Goal: Task Accomplishment & Management: Complete application form

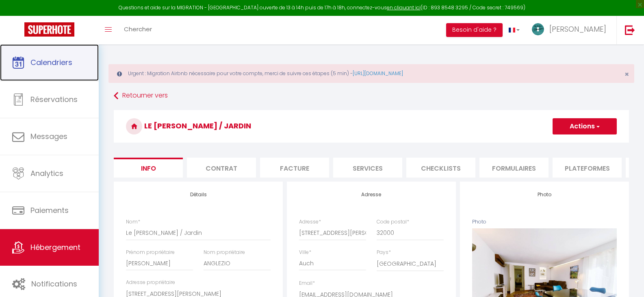
click at [58, 60] on span "Calendriers" at bounding box center [51, 62] width 42 height 10
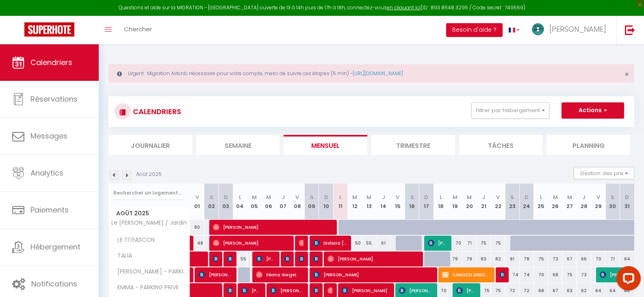
click at [342, 225] on div at bounding box center [345, 227] width 14 height 15
type input "80"
type input "Lun 11 Août 2025"
type input "[DATE]"
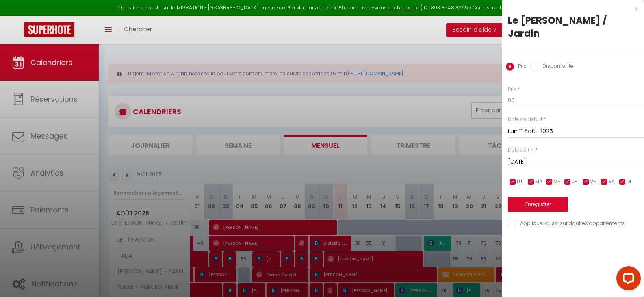
click at [409, 110] on div at bounding box center [322, 148] width 644 height 297
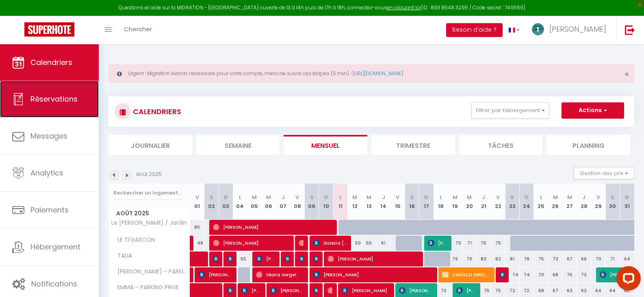
click at [45, 102] on span "Réservations" at bounding box center [53, 99] width 47 height 10
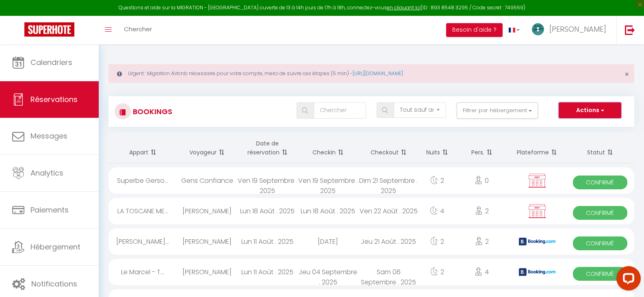
click at [602, 114] on span "button" at bounding box center [601, 110] width 5 height 8
click at [595, 128] on link "Nouvelle Réservation" at bounding box center [577, 128] width 87 height 11
select select
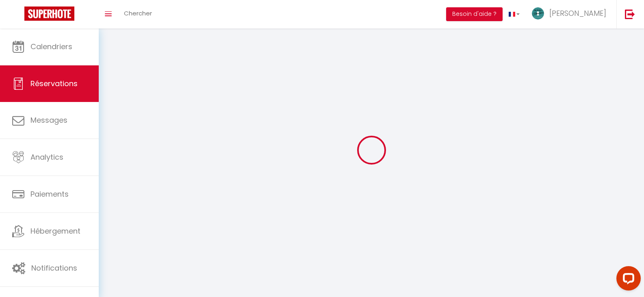
select select
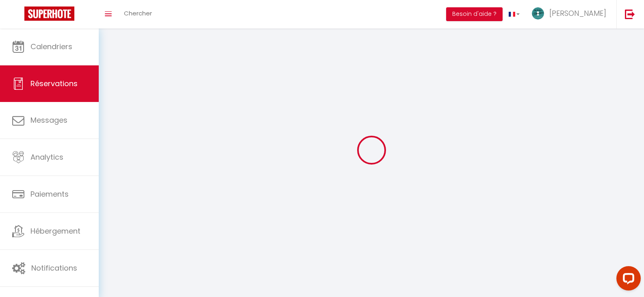
select select
checkbox input "false"
select select
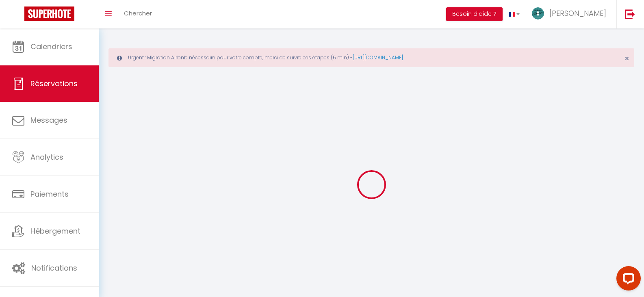
select select
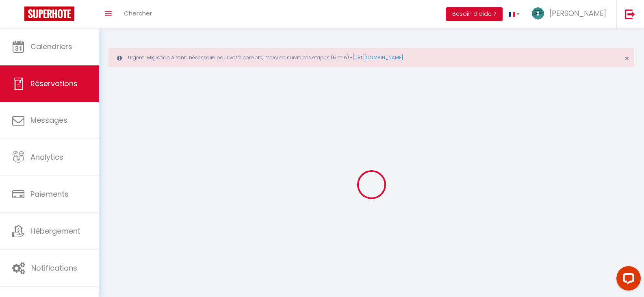
select select
checkbox input "false"
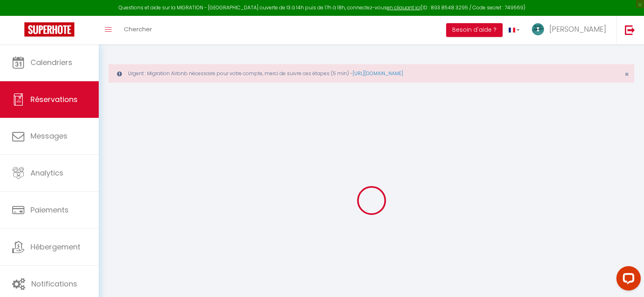
select select
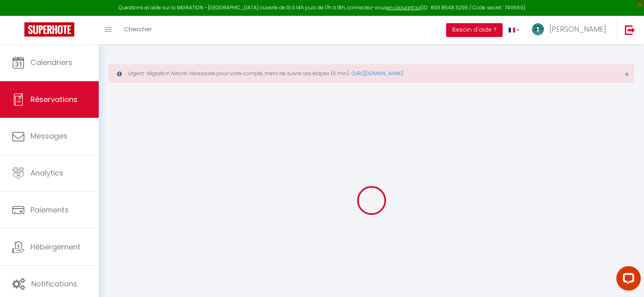
select select
checkbox input "false"
select select
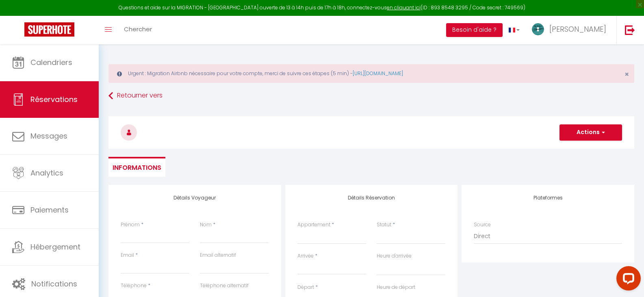
select select
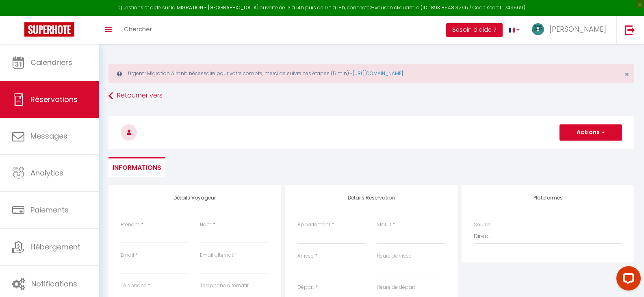
checkbox input "false"
select select
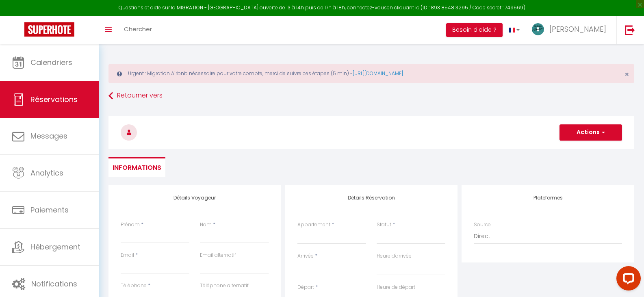
select select
checkbox input "false"
select select
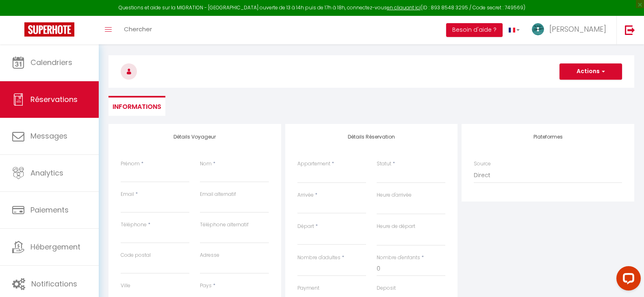
scroll to position [81, 0]
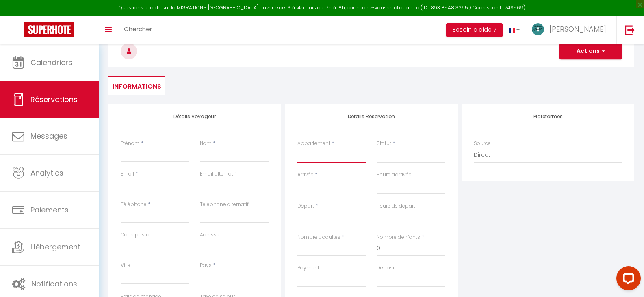
click at [348, 155] on select "Le [PERSON_NAME] / Jardin LE TI'GASCON [PERSON_NAME] - PARKING PRIVE [PERSON_NA…" at bounding box center [331, 154] width 69 height 15
select select "65922"
click at [297, 147] on select "Le [PERSON_NAME] / Jardin LE TI'GASCON [PERSON_NAME] - PARKING PRIVE [PERSON_NA…" at bounding box center [331, 154] width 69 height 15
select select
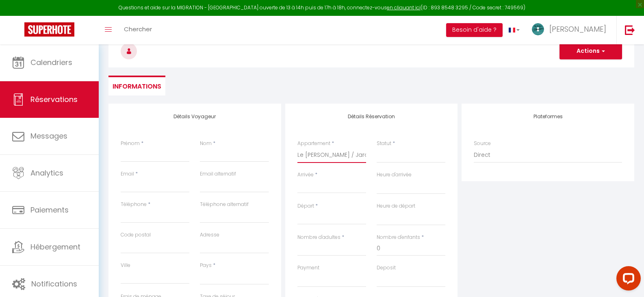
select select
checkbox input "false"
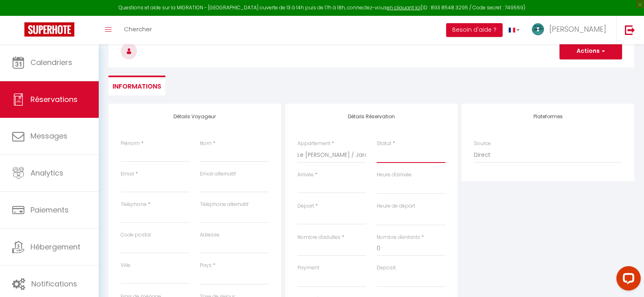
click at [409, 158] on select "Confirmé Non Confirmé [PERSON_NAME] par le voyageur No Show Request" at bounding box center [410, 154] width 69 height 15
select select
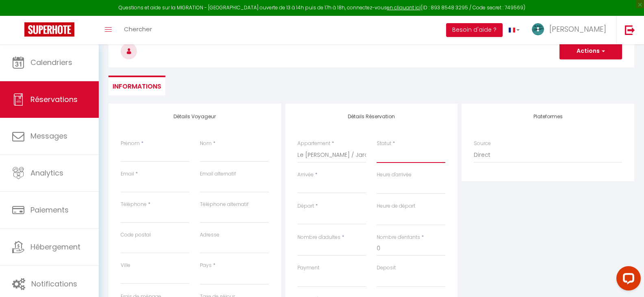
select select
checkbox input "false"
select select "1"
click at [376, 147] on select "Confirmé Non Confirmé [PERSON_NAME] par le voyageur No Show Request" at bounding box center [410, 154] width 69 height 15
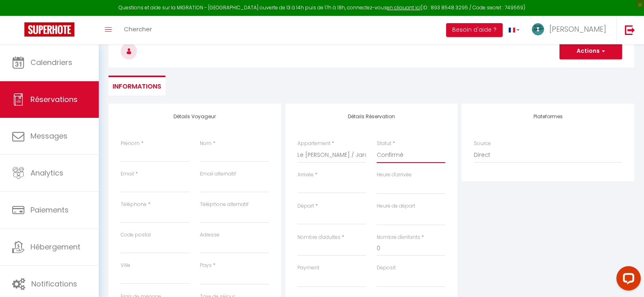
select select
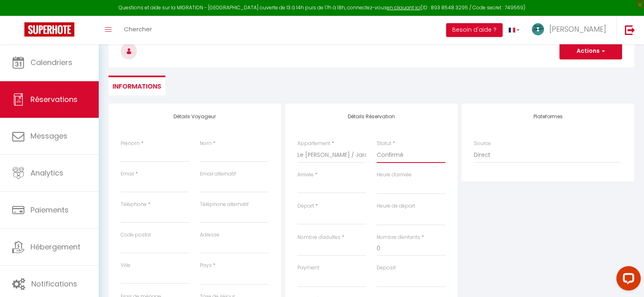
checkbox input "false"
click at [306, 189] on input "Arrivée" at bounding box center [331, 187] width 69 height 11
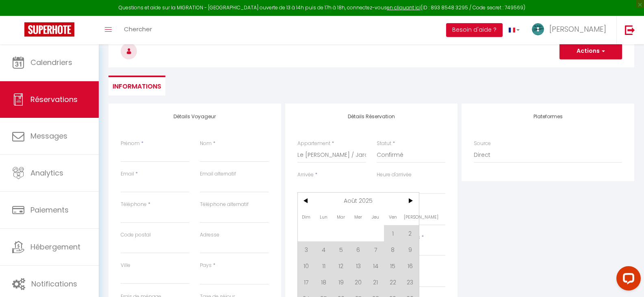
click at [306, 189] on input "Arrivée" at bounding box center [331, 187] width 69 height 11
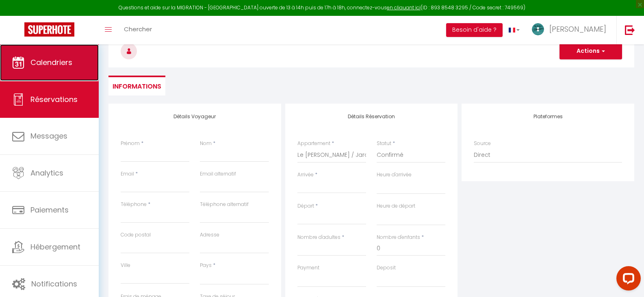
click at [67, 61] on span "Calendriers" at bounding box center [51, 62] width 42 height 10
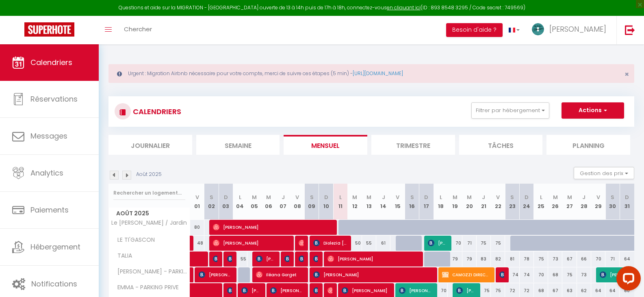
click at [341, 225] on div at bounding box center [345, 227] width 14 height 15
type input "80"
type input "Lun 11 Août 2025"
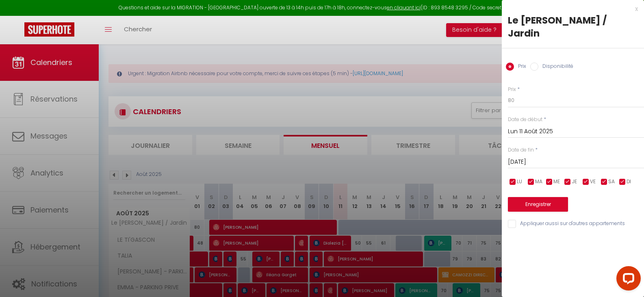
click at [554, 163] on input "[DATE]" at bounding box center [576, 162] width 136 height 11
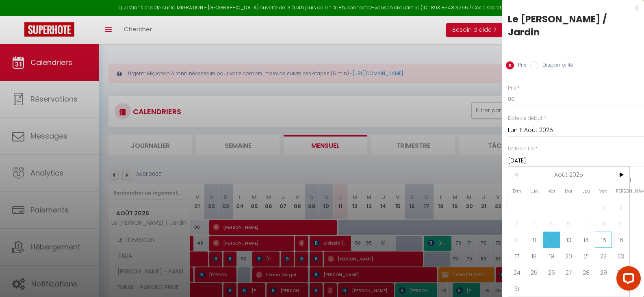
scroll to position [7, 0]
click at [517, 283] on span "31" at bounding box center [516, 288] width 17 height 16
type input "Dim 31 Août 2025"
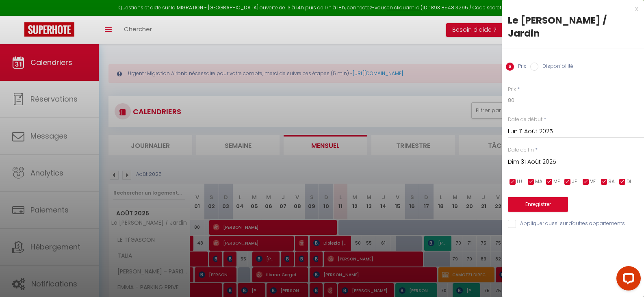
scroll to position [0, 0]
click at [541, 66] on label "Disponibilité" at bounding box center [555, 67] width 35 height 9
click at [538, 66] on input "Disponibilité" at bounding box center [534, 67] width 8 height 8
radio input "true"
radio input "false"
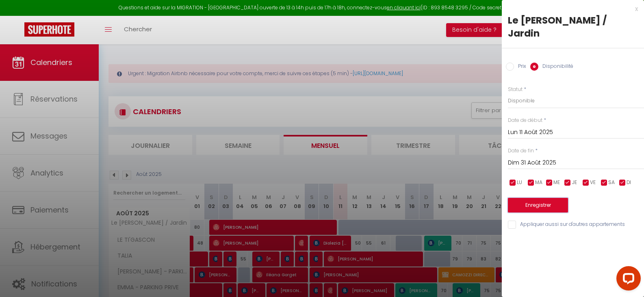
click at [547, 209] on button "Enregistrer" at bounding box center [538, 205] width 60 height 15
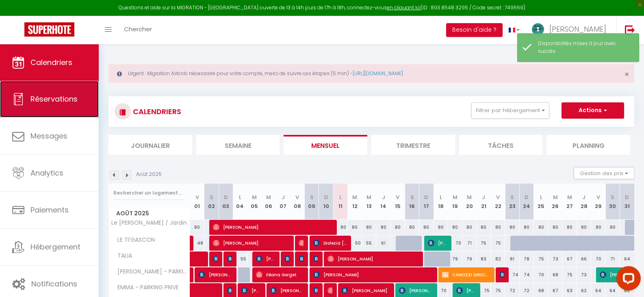
click at [61, 98] on span "Réservations" at bounding box center [53, 99] width 47 height 10
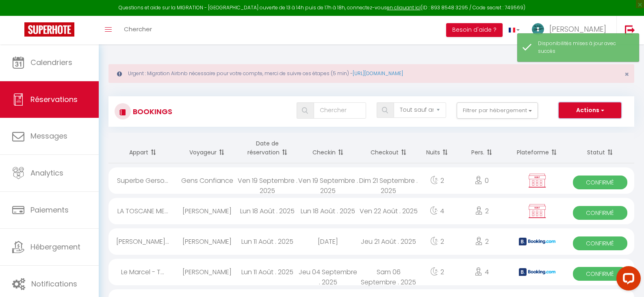
click at [590, 111] on button "Actions" at bounding box center [589, 110] width 63 height 16
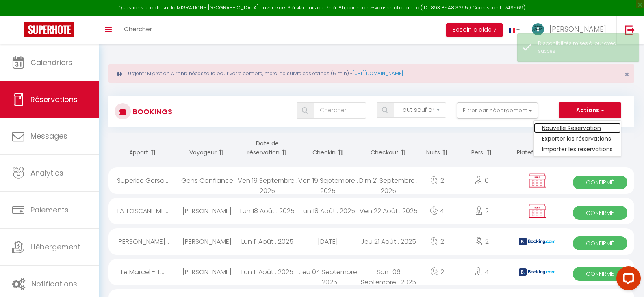
click at [588, 128] on link "Nouvelle Réservation" at bounding box center [577, 128] width 87 height 11
select select
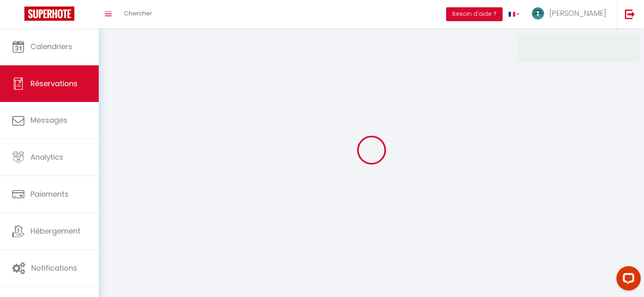
select select
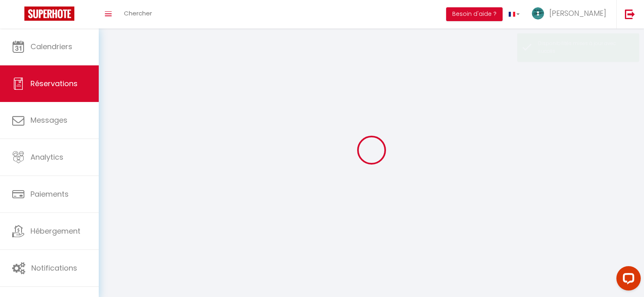
select select
checkbox input "false"
select select
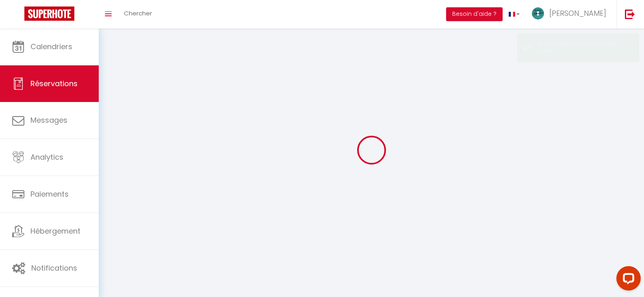
select select
checkbox input "false"
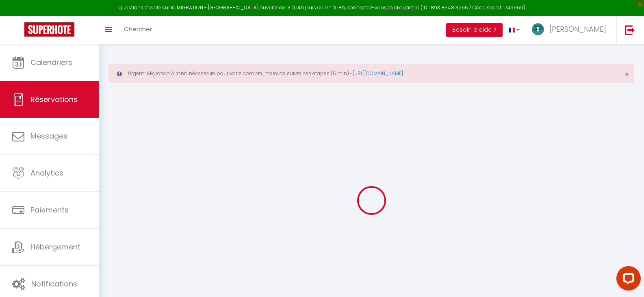
select select
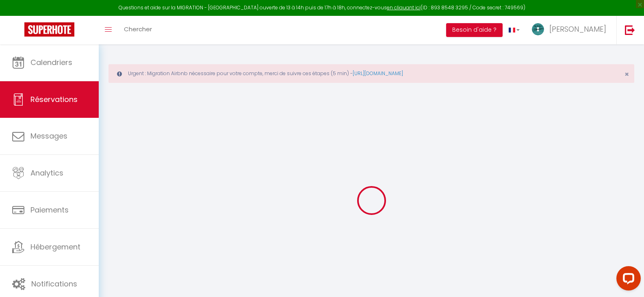
select select
checkbox input "false"
select select
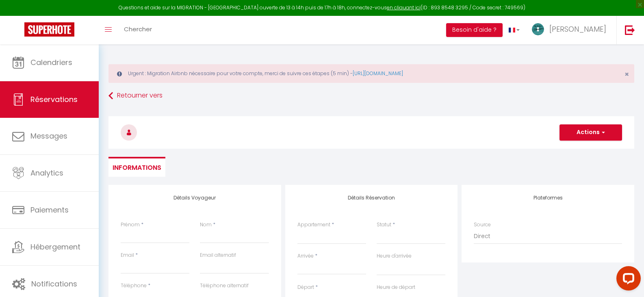
select select
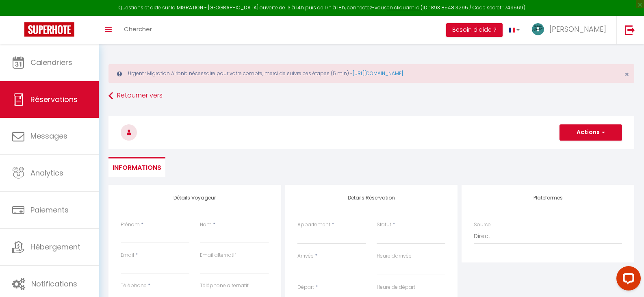
checkbox input "false"
select select
click at [329, 236] on select "Le [PERSON_NAME] / Jardin LE TI'GASCON [PERSON_NAME] - PARKING PRIVE [PERSON_NA…" at bounding box center [331, 236] width 69 height 15
select select "65922"
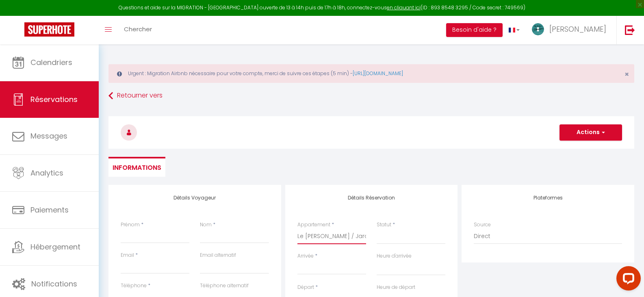
click at [297, 229] on select "Le [PERSON_NAME] / Jardin LE TI'GASCON [PERSON_NAME] - PARKING PRIVE [PERSON_NA…" at bounding box center [331, 236] width 69 height 15
select select
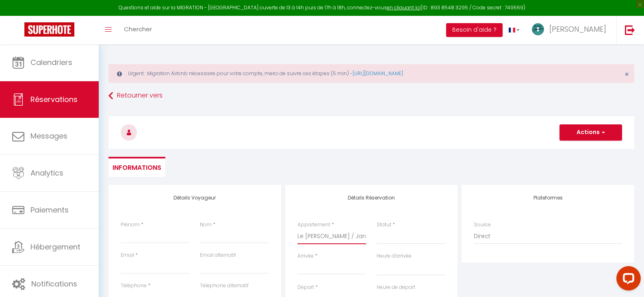
select select
checkbox input "false"
click at [405, 229] on select "Confirmé Non Confirmé [PERSON_NAME] par le voyageur No Show Request" at bounding box center [410, 236] width 69 height 15
select select
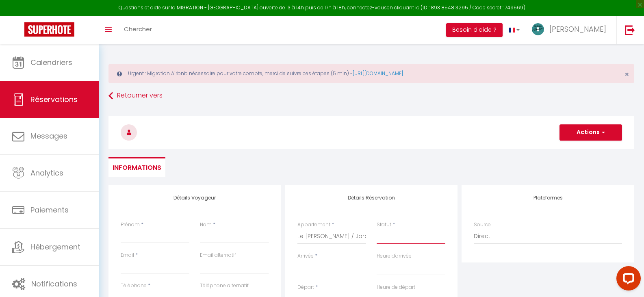
select select
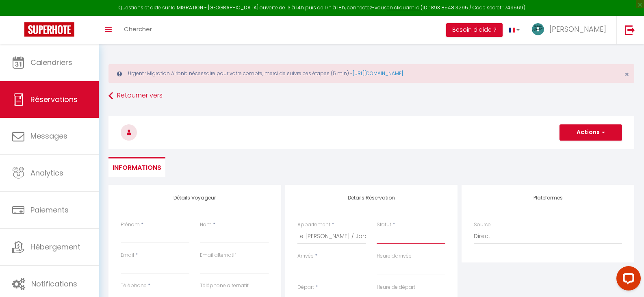
checkbox input "false"
click at [405, 242] on select "Confirmé Non Confirmé [PERSON_NAME] par le voyageur No Show Request" at bounding box center [410, 236] width 69 height 15
click at [404, 238] on select "Confirmé Non Confirmé [PERSON_NAME] par le voyageur No Show Request" at bounding box center [410, 236] width 69 height 15
select select "1"
click at [376, 229] on select "Confirmé Non Confirmé [PERSON_NAME] par le voyageur No Show Request" at bounding box center [410, 236] width 69 height 15
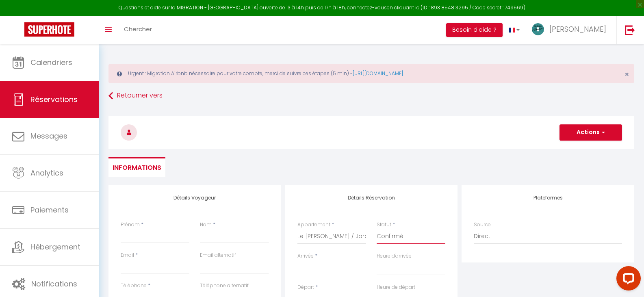
select select
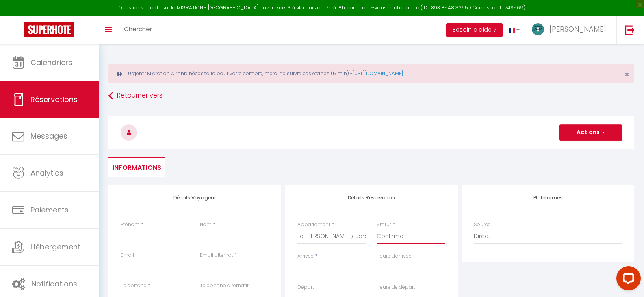
checkbox input "false"
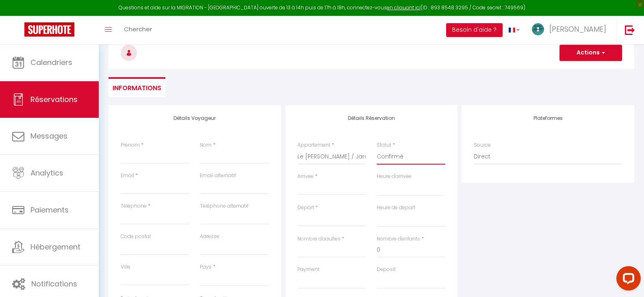
scroll to position [81, 0]
click at [311, 189] on input "Arrivée" at bounding box center [331, 187] width 69 height 11
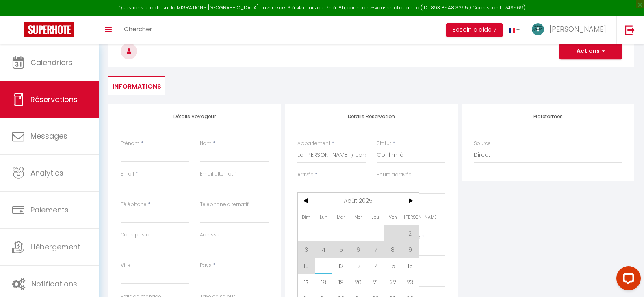
click at [321, 267] on span "11" at bounding box center [323, 265] width 17 height 16
click at [323, 266] on div "Payment OK KO" at bounding box center [331, 275] width 69 height 23
select select
type input "Lun 11 Août 2025"
select select
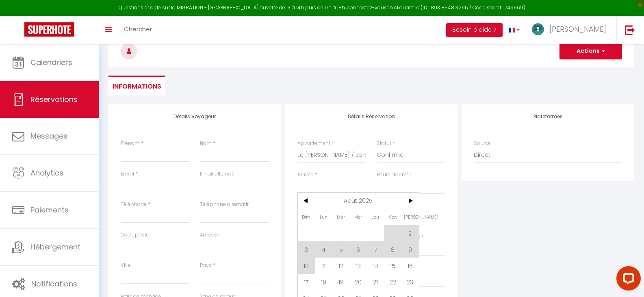
type input "[DATE]"
select select
checkbox input "false"
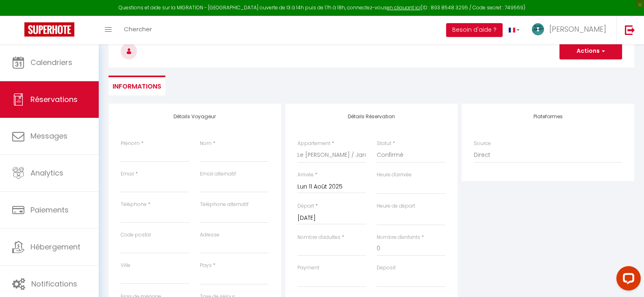
click at [349, 215] on input "[DATE]" at bounding box center [331, 218] width 69 height 11
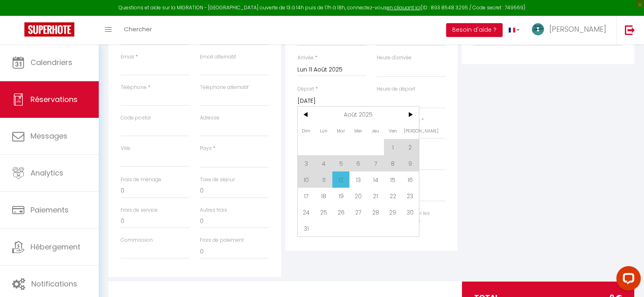
scroll to position [203, 0]
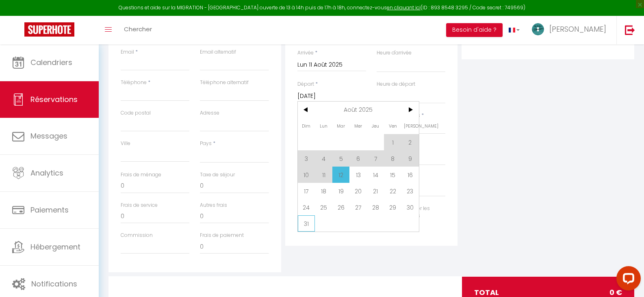
click at [301, 226] on span "31" at bounding box center [306, 223] width 17 height 16
click at [301, 226] on div "Personnaliser les couleurs des réservations #D7092E" at bounding box center [371, 220] width 159 height 31
select select
type input "Dim 31 Août 2025"
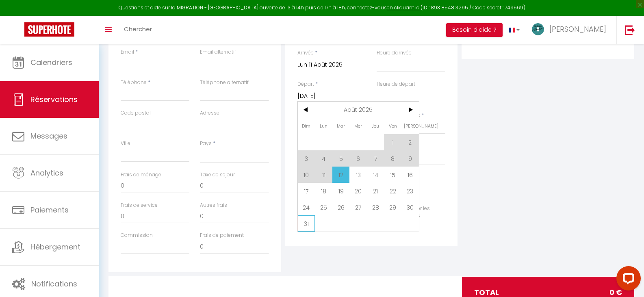
select select
checkbox input "false"
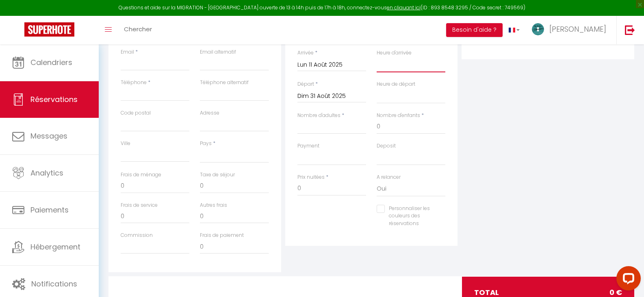
click at [400, 62] on select "00:00 00:30 01:00 01:30 02:00 02:30 03:00 03:30 04:00 04:30 05:00 05:30 06:00 0…" at bounding box center [410, 64] width 69 height 15
select select "16:00"
click at [376, 57] on select "00:00 00:30 01:00 01:30 02:00 02:30 03:00 03:30 04:00 04:30 05:00 05:30 06:00 0…" at bounding box center [410, 64] width 69 height 15
select select
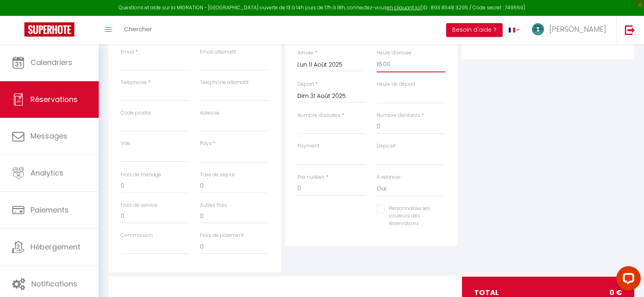
select select
checkbox input "false"
click at [400, 96] on select "00:00 00:30 01:00 01:30 02:00 02:30 03:00 03:30 04:00 04:30 05:00 05:30 06:00 0…" at bounding box center [410, 95] width 69 height 15
select select "10:00"
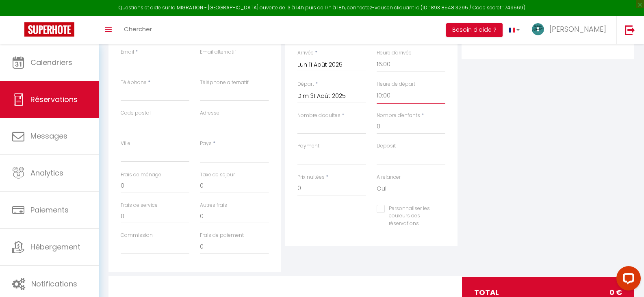
click at [376, 88] on select "00:00 00:30 01:00 01:30 02:00 02:30 03:00 03:30 04:00 04:30 05:00 05:30 06:00 0…" at bounding box center [410, 95] width 69 height 15
select select
checkbox input "false"
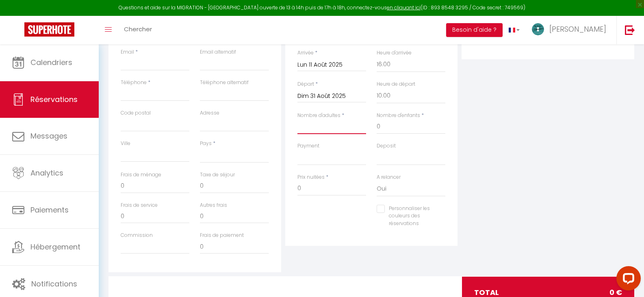
click at [335, 130] on input "Nombre d'adultes" at bounding box center [331, 126] width 69 height 15
type input "2"
select select
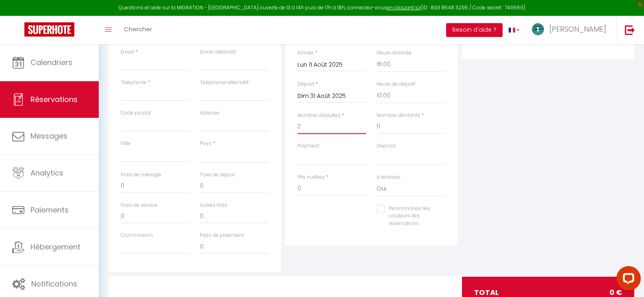
checkbox input "false"
select select
type input "66"
select select
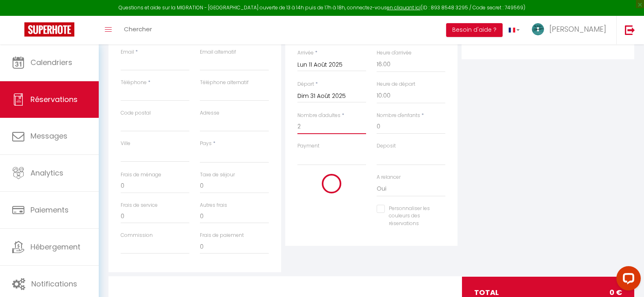
type input "1600"
checkbox input "false"
type input "2"
click at [350, 160] on select "OK KO" at bounding box center [331, 157] width 69 height 15
select select "10"
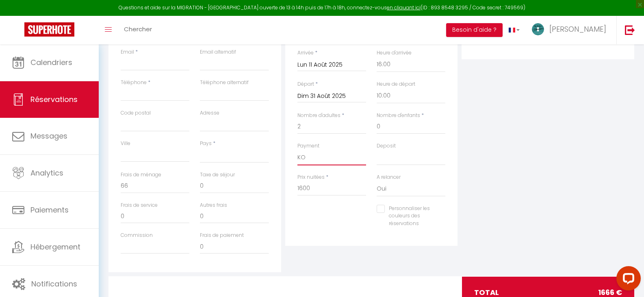
click at [297, 150] on select "OK KO" at bounding box center [331, 157] width 69 height 15
select select
checkbox input "false"
click at [323, 189] on input "1600" at bounding box center [331, 188] width 69 height 15
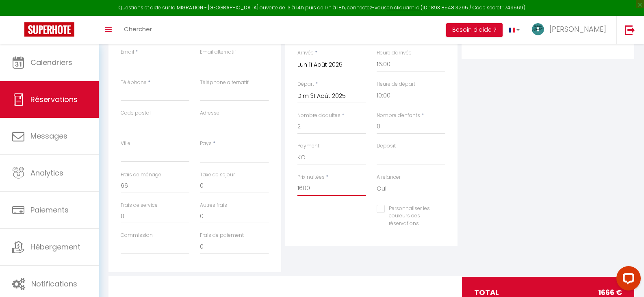
drag, startPoint x: 327, startPoint y: 190, endPoint x: 279, endPoint y: 188, distance: 48.0
click at [279, 188] on div "Détails Voyageur Prénom * Nom * Email * Email alternatif Téléphone * Téléphone …" at bounding box center [371, 127] width 530 height 290
type input "1"
select select
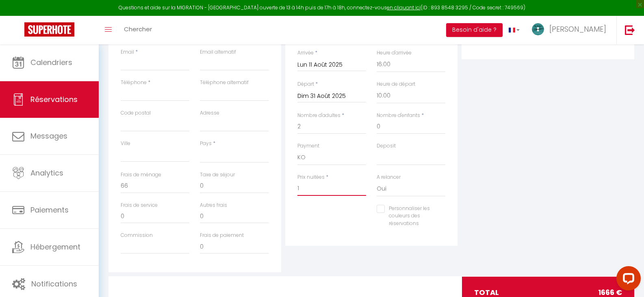
checkbox input "false"
type input "10"
select select
checkbox input "false"
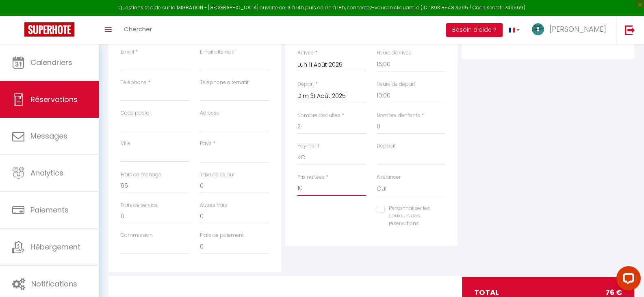
type input "105"
select select
checkbox input "false"
type input "1050"
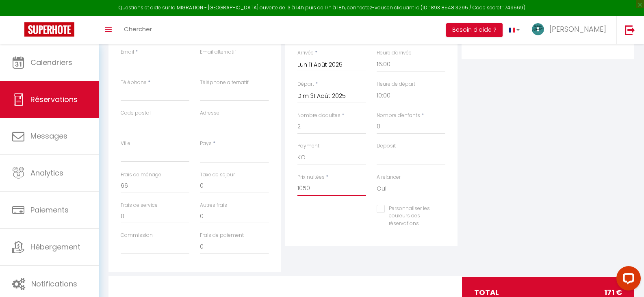
select select
checkbox input "false"
type input "1050"
select select
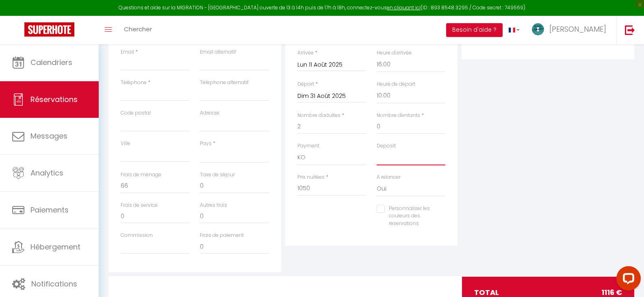
type input "0"
select select
checkbox input "false"
click at [406, 154] on select "OK KO" at bounding box center [410, 157] width 69 height 15
select select "14"
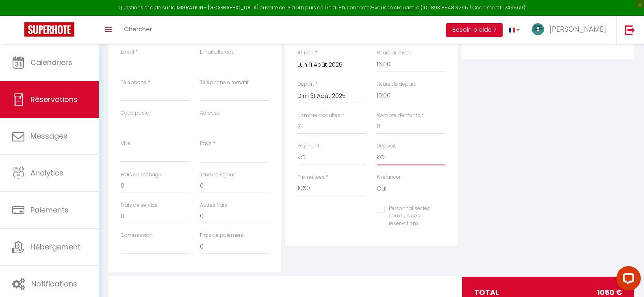
click at [376, 150] on select "OK KO" at bounding box center [410, 157] width 69 height 15
select select
checkbox input "false"
click at [350, 223] on div "Personnaliser les couleurs des réservations #D7092E" at bounding box center [371, 220] width 159 height 31
click at [148, 63] on input "Email client" at bounding box center [155, 63] width 69 height 15
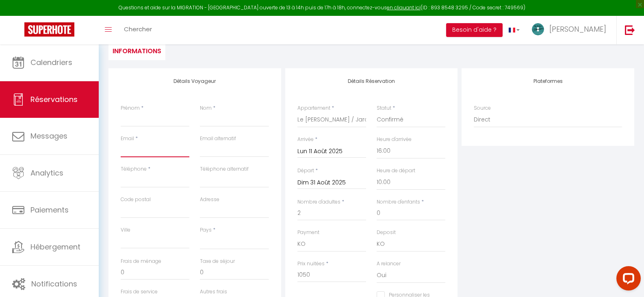
scroll to position [41, 0]
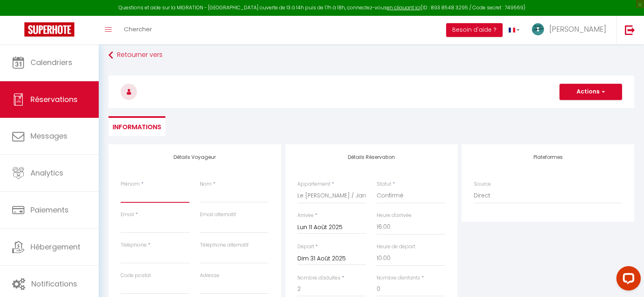
click at [140, 195] on input "Prénom" at bounding box center [155, 195] width 69 height 15
type input "S"
select select
checkbox input "false"
type input "ST"
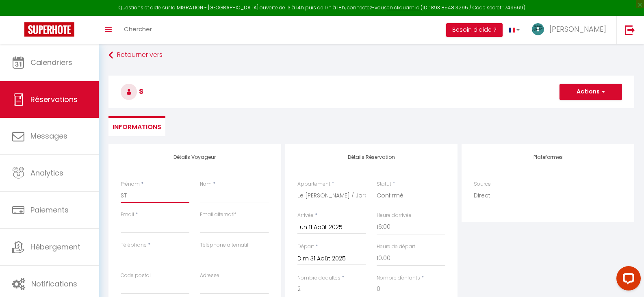
select select
checkbox input "false"
type input "STE"
click at [255, 198] on input "Nom" at bounding box center [234, 195] width 69 height 15
click at [146, 231] on input "Email client" at bounding box center [155, 225] width 69 height 15
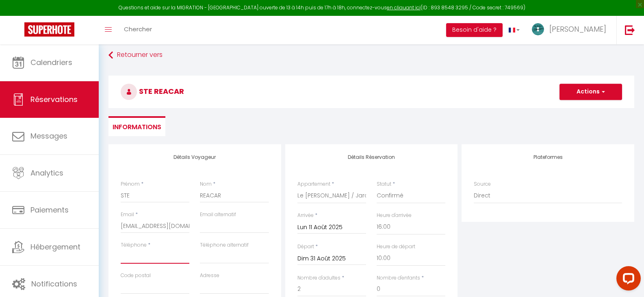
click at [138, 258] on input "Téléphone" at bounding box center [155, 256] width 69 height 15
click at [221, 254] on input "Téléphone alternatif" at bounding box center [234, 256] width 69 height 15
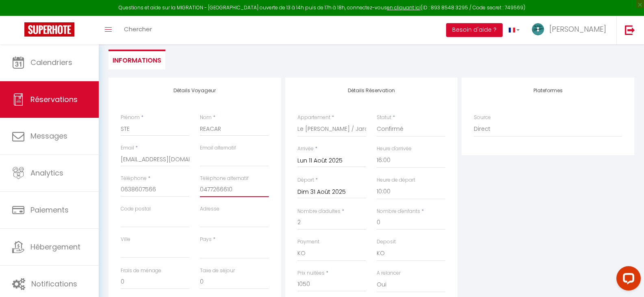
scroll to position [122, 0]
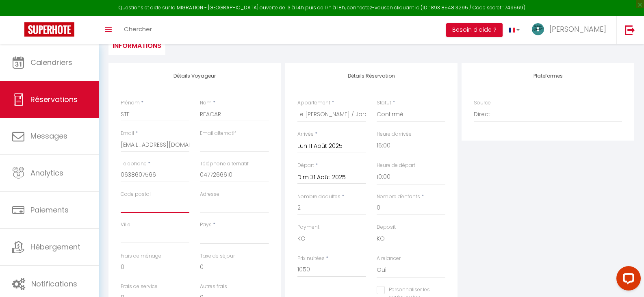
click at [141, 203] on input "Code postal" at bounding box center [155, 205] width 69 height 15
click at [245, 206] on input "Adresse" at bounding box center [234, 205] width 69 height 15
drag, startPoint x: 249, startPoint y: 208, endPoint x: 192, endPoint y: 204, distance: 57.0
click at [192, 204] on div "Code postal 42110 Adresse [GEOGRAPHIC_DATA]" at bounding box center [194, 205] width 159 height 30
click at [145, 239] on input "Ville" at bounding box center [155, 236] width 69 height 15
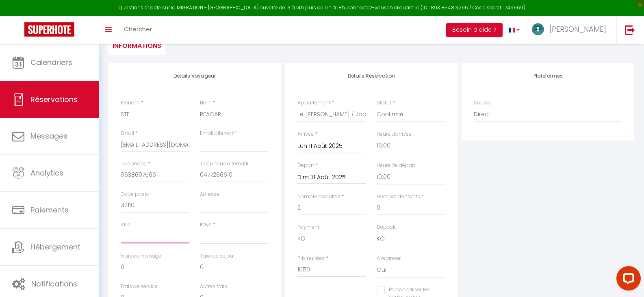
paste input "CHAMBEON"
click at [225, 230] on select "[GEOGRAPHIC_DATA] [GEOGRAPHIC_DATA] [GEOGRAPHIC_DATA] [GEOGRAPHIC_DATA] [GEOGRA…" at bounding box center [234, 236] width 69 height 15
click at [200, 229] on select "[GEOGRAPHIC_DATA] [GEOGRAPHIC_DATA] [GEOGRAPHIC_DATA] [GEOGRAPHIC_DATA] [GEOGRA…" at bounding box center [234, 236] width 69 height 15
click at [212, 202] on input "Adresse" at bounding box center [234, 205] width 69 height 15
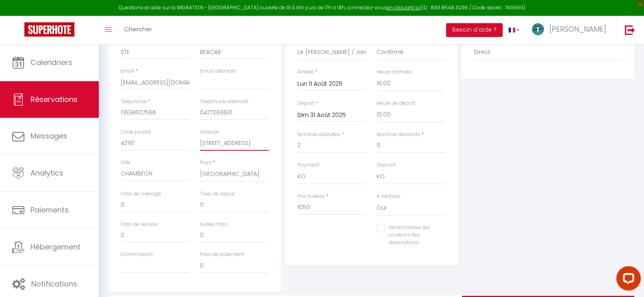
scroll to position [203, 0]
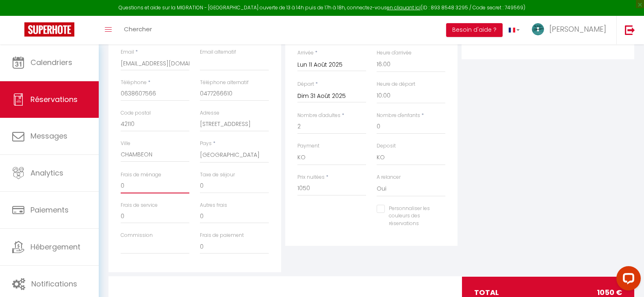
click at [141, 186] on input "0" at bounding box center [155, 186] width 69 height 15
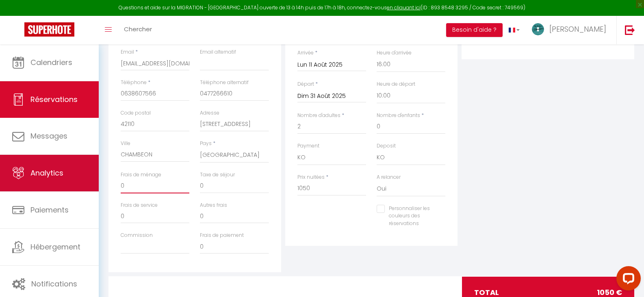
drag, startPoint x: 141, startPoint y: 185, endPoint x: 92, endPoint y: 187, distance: 48.8
click at [92, 187] on div "Questions et aide sur la MIGRATION - [GEOGRAPHIC_DATA] ouverte de 13 à 14h puis…" at bounding box center [322, 85] width 644 height 488
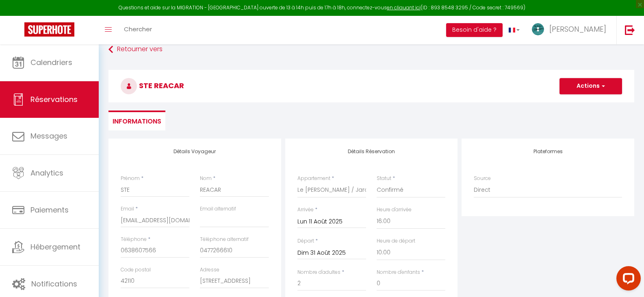
scroll to position [32, 0]
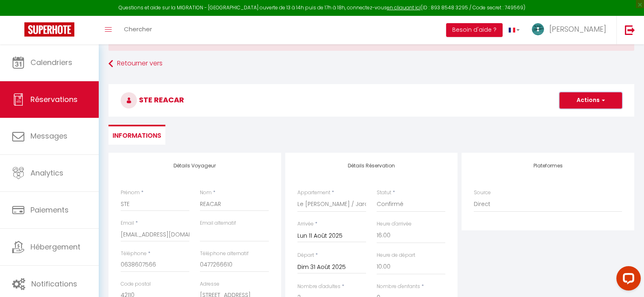
click at [592, 102] on button "Actions" at bounding box center [590, 100] width 63 height 16
click at [586, 117] on link "Enregistrer" at bounding box center [582, 118] width 64 height 11
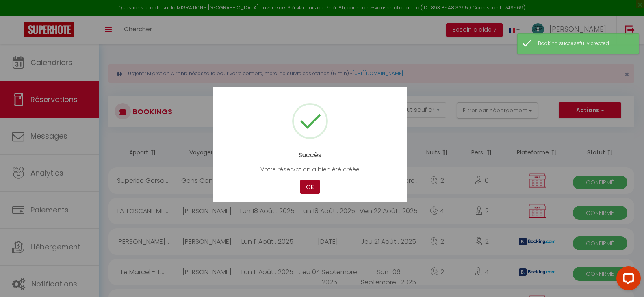
click at [317, 185] on button "OK" at bounding box center [310, 187] width 20 height 14
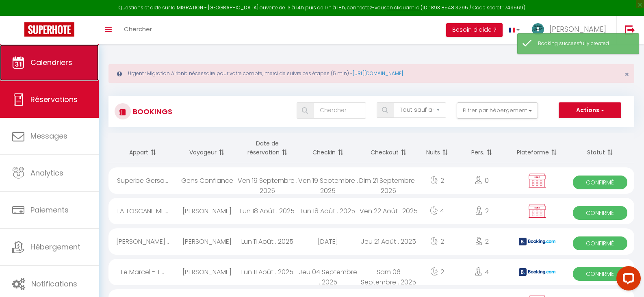
click at [51, 63] on span "Calendriers" at bounding box center [51, 62] width 42 height 10
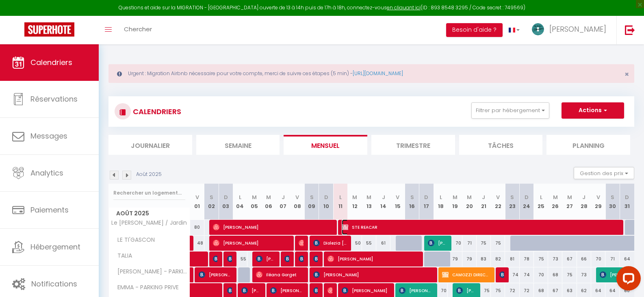
click at [451, 227] on span "STE REACAR" at bounding box center [479, 226] width 275 height 15
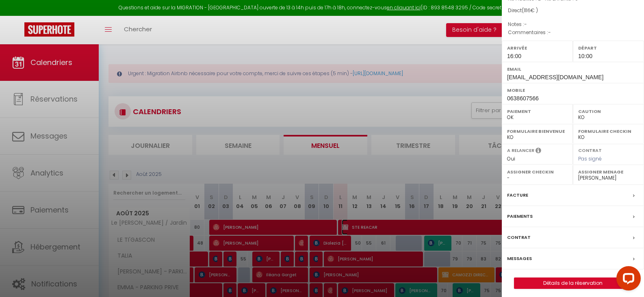
scroll to position [82, 0]
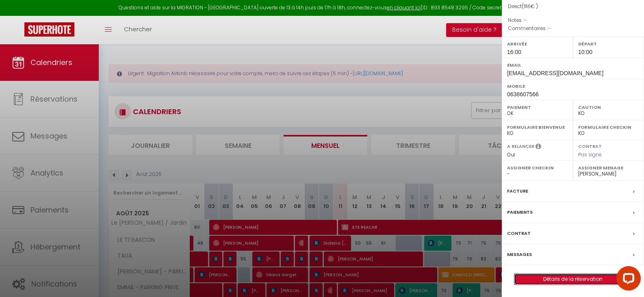
click at [570, 280] on link "Détails de la réservation" at bounding box center [572, 279] width 117 height 11
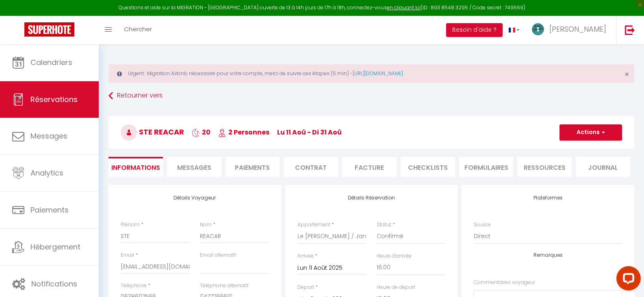
click at [383, 165] on li "Facture" at bounding box center [369, 167] width 54 height 20
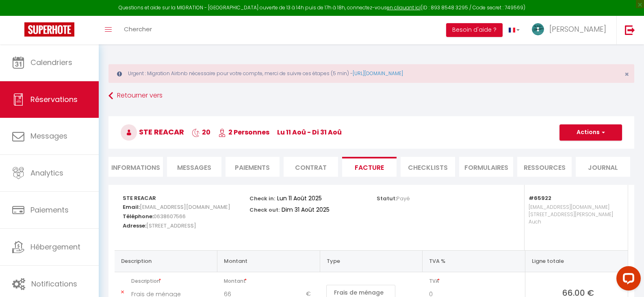
click at [243, 163] on li "Paiements" at bounding box center [252, 167] width 54 height 20
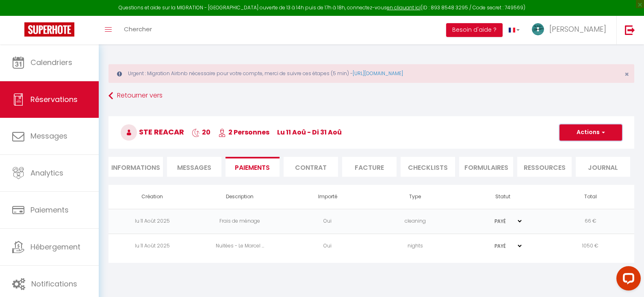
click at [604, 133] on span "button" at bounding box center [601, 132] width 5 height 7
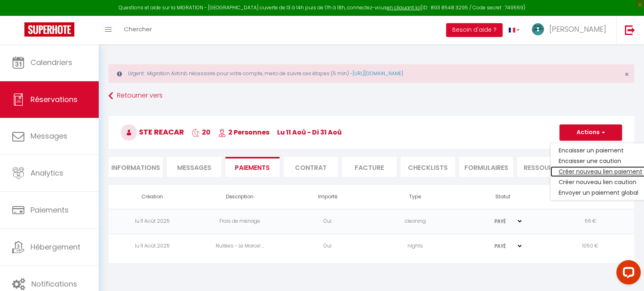
click at [587, 171] on link "Créer nouveau lien paiement" at bounding box center [600, 171] width 100 height 11
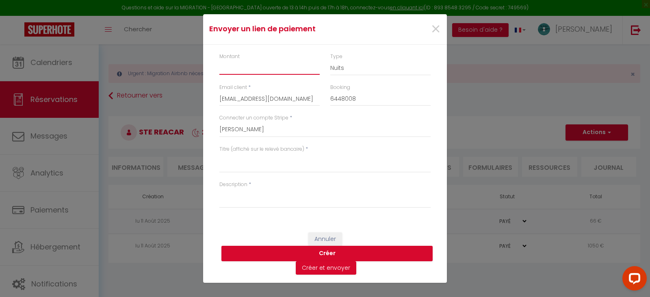
click at [224, 69] on input "Montant" at bounding box center [269, 67] width 100 height 15
click at [378, 67] on select "Nuits Frais de ménage Taxe de séjour [GEOGRAPHIC_DATA]" at bounding box center [380, 67] width 100 height 15
click at [330, 60] on select "Nuits Frais de ménage Taxe de séjour [GEOGRAPHIC_DATA]" at bounding box center [380, 67] width 100 height 15
click at [324, 253] on button "Créer" at bounding box center [326, 253] width 211 height 15
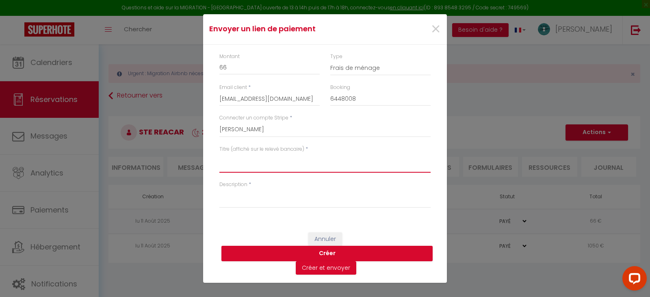
click at [248, 158] on textarea "Titre (affiché sur le relevé bancaire)" at bounding box center [324, 162] width 211 height 19
click at [328, 253] on button "Créer" at bounding box center [326, 253] width 211 height 15
drag, startPoint x: 311, startPoint y: 163, endPoint x: 203, endPoint y: 162, distance: 107.2
click at [203, 162] on div "Montant 66 Type Nuits Frais de ménage Taxe de séjour Autre Email client * [EMAI…" at bounding box center [325, 134] width 244 height 179
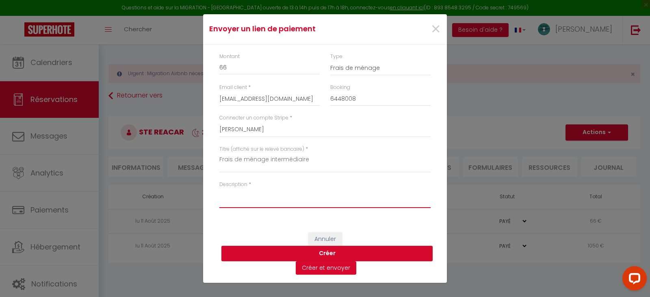
click at [235, 200] on textarea "Description" at bounding box center [324, 197] width 211 height 19
paste textarea "Frais de ménage intermédiaire"
click at [331, 253] on button "Créer" at bounding box center [326, 253] width 211 height 15
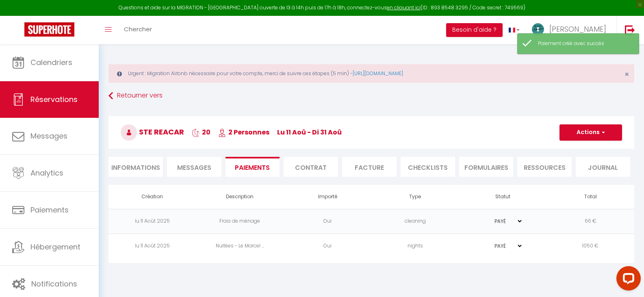
scroll to position [44, 0]
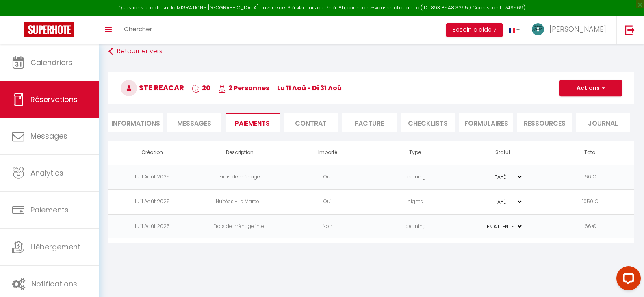
click at [523, 175] on td "PAYÉ EN ATTENTE" at bounding box center [503, 176] width 88 height 25
click at [519, 175] on select "PAYÉ EN ATTENTE" at bounding box center [502, 177] width 41 height 8
click at [482, 173] on select "PAYÉ EN ATTENTE" at bounding box center [502, 177] width 41 height 8
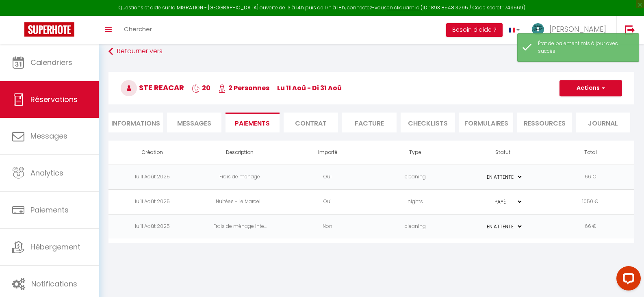
click at [522, 203] on select "PAYÉ EN ATTENTE" at bounding box center [502, 202] width 41 height 8
click at [482, 198] on select "PAYÉ EN ATTENTE" at bounding box center [502, 202] width 41 height 8
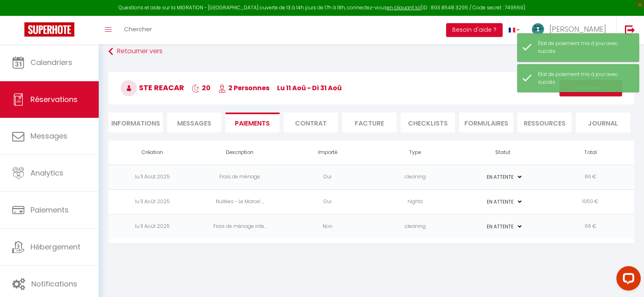
click at [550, 257] on body "Questions et aide sur la MIGRATION - [GEOGRAPHIC_DATA] ouverte de 13 à 14h puis…" at bounding box center [322, 148] width 644 height 297
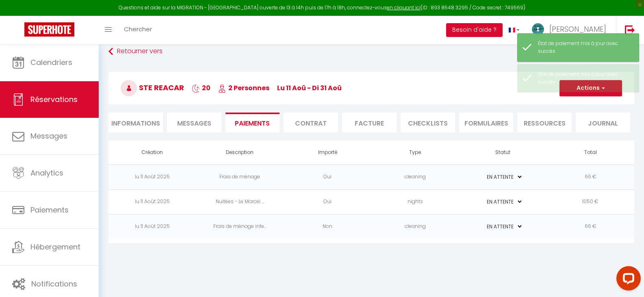
click at [379, 121] on li "Facture" at bounding box center [369, 122] width 54 height 20
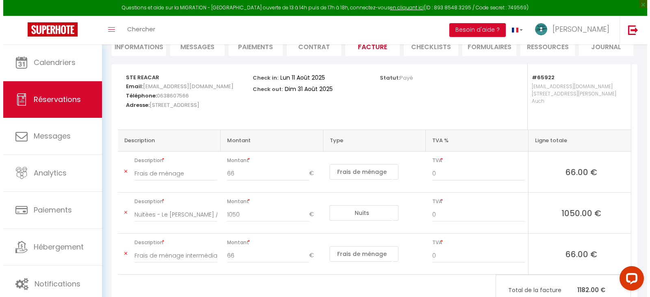
scroll to position [72, 0]
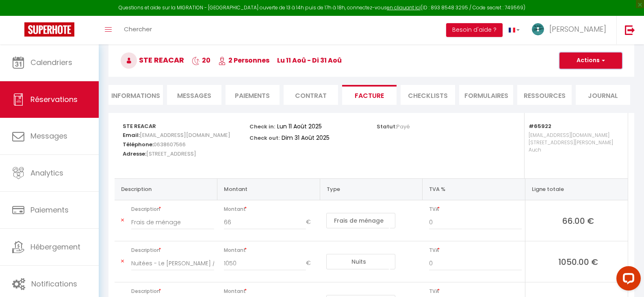
click at [610, 61] on button "Actions" at bounding box center [590, 60] width 63 height 16
click at [584, 102] on link "Envoyer la facture" at bounding box center [584, 99] width 68 height 11
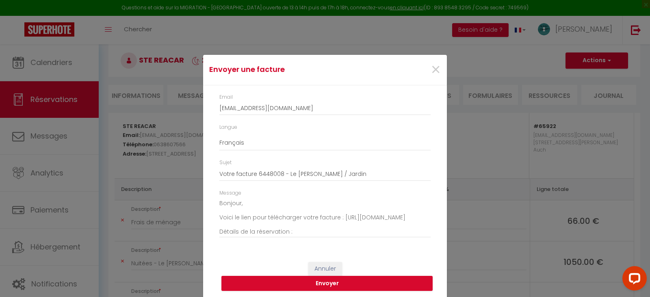
scroll to position [2, 0]
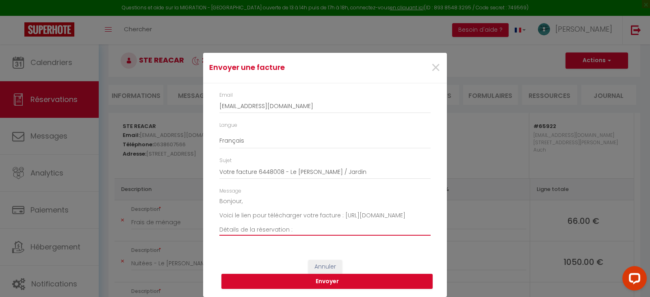
click at [251, 202] on textarea "Bonjour, Voici le lien pour télécharger votre facture : [URL][DOMAIN_NAME] Déta…" at bounding box center [324, 215] width 211 height 41
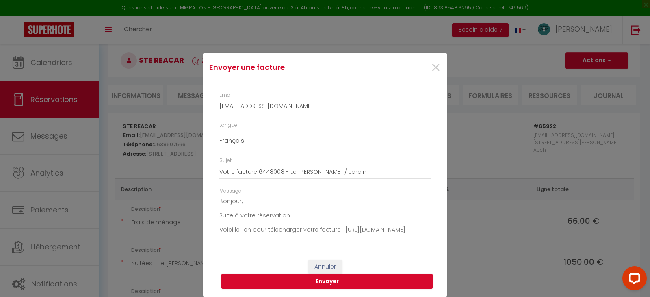
drag, startPoint x: 216, startPoint y: 200, endPoint x: 282, endPoint y: 210, distance: 67.0
click at [282, 210] on div "Message Bonjour, Suite à votre réservation Voici le lien pour télécharger votre…" at bounding box center [325, 215] width 222 height 56
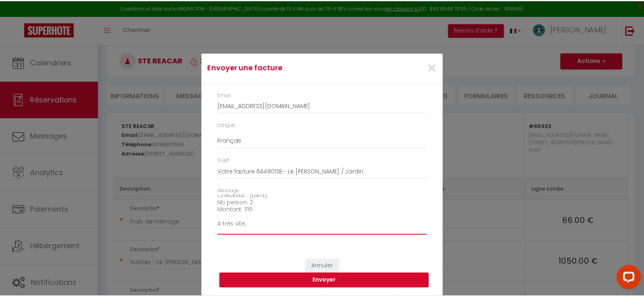
scroll to position [106, 0]
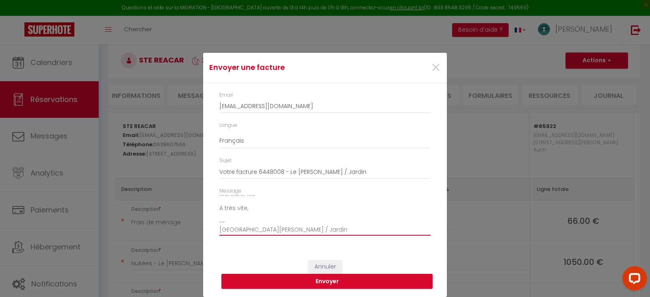
drag, startPoint x: 216, startPoint y: 199, endPoint x: 298, endPoint y: 227, distance: 86.8
click at [298, 227] on textarea "Bonjour, Suite à votre réservation Voici le lien pour télécharger votre facture…" at bounding box center [324, 215] width 211 height 41
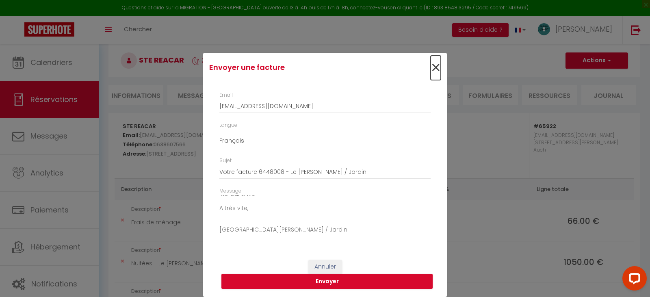
click at [431, 66] on span "×" at bounding box center [435, 68] width 10 height 24
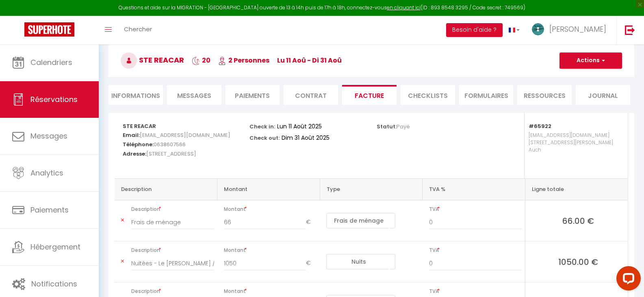
click at [145, 98] on li "Informations" at bounding box center [135, 95] width 54 height 20
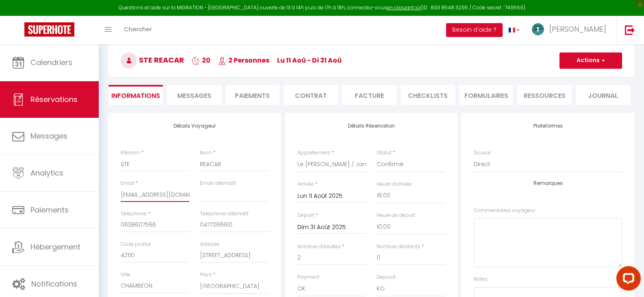
click at [186, 192] on input "[EMAIL_ADDRESS][DOMAIN_NAME]" at bounding box center [155, 194] width 69 height 15
click at [605, 58] on button "Actions" at bounding box center [590, 60] width 63 height 16
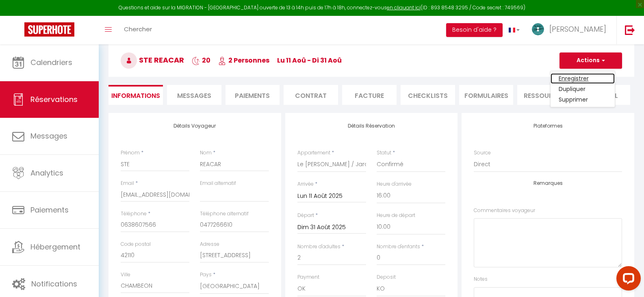
click at [585, 77] on link "Enregistrer" at bounding box center [582, 78] width 64 height 11
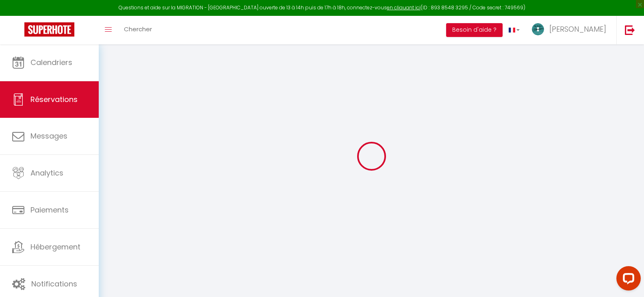
scroll to position [44, 0]
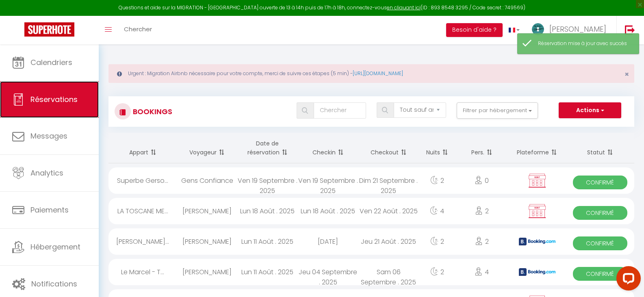
click at [50, 94] on span "Réservations" at bounding box center [53, 99] width 47 height 10
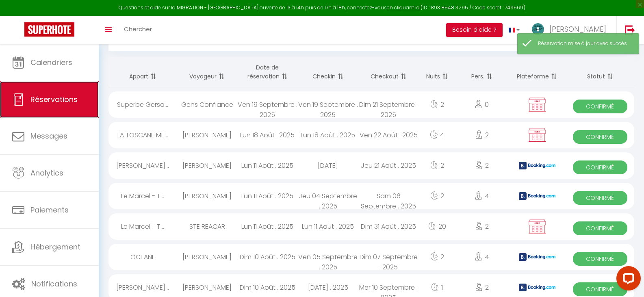
scroll to position [81, 0]
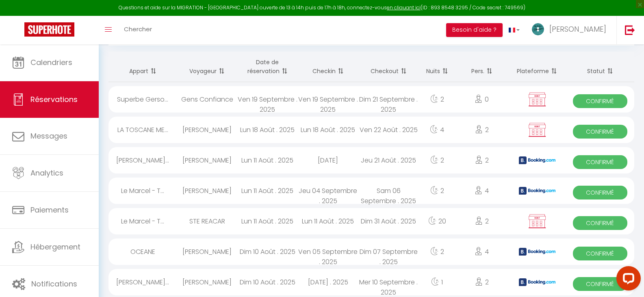
click at [221, 220] on div "STE REACAR" at bounding box center [207, 221] width 61 height 26
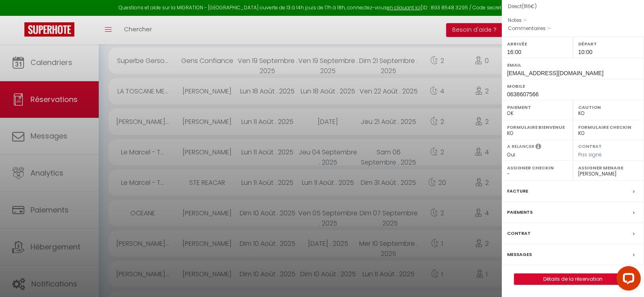
scroll to position [122, 0]
click at [518, 253] on label "Messages" at bounding box center [519, 254] width 25 height 9
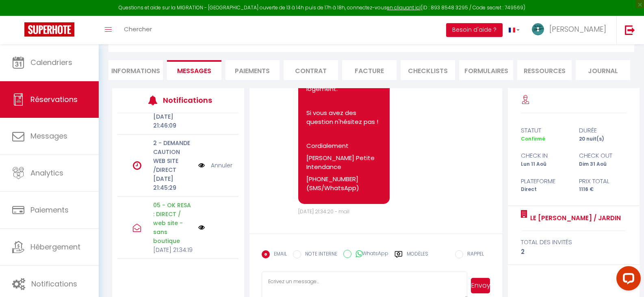
scroll to position [115, 0]
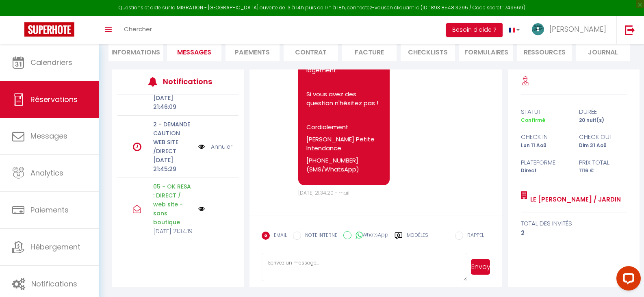
click at [215, 142] on link "Annuler" at bounding box center [222, 146] width 22 height 9
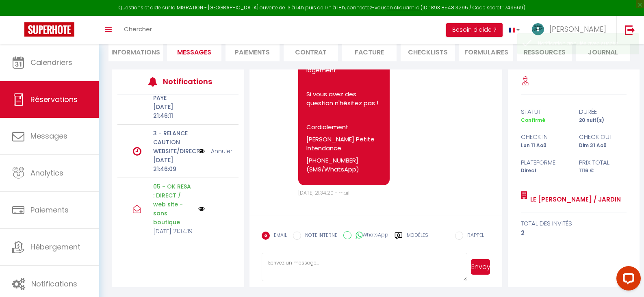
scroll to position [219, 0]
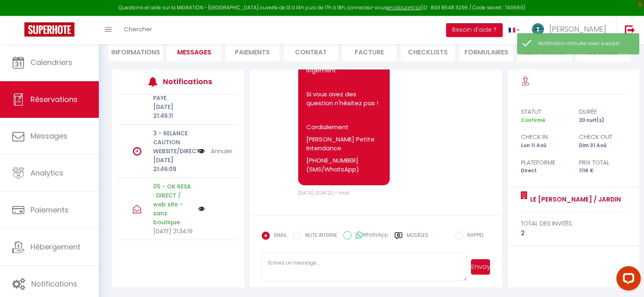
click at [221, 132] on div "3 - RELANCE CAUTION WEBSITE/DIRECT [DATE] 21:46:09 Annuler" at bounding box center [177, 151] width 121 height 53
click at [219, 147] on link "Annuler" at bounding box center [222, 151] width 22 height 9
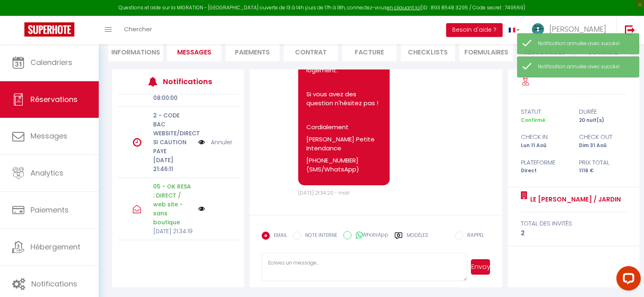
click at [221, 138] on link "Annuler" at bounding box center [222, 142] width 22 height 9
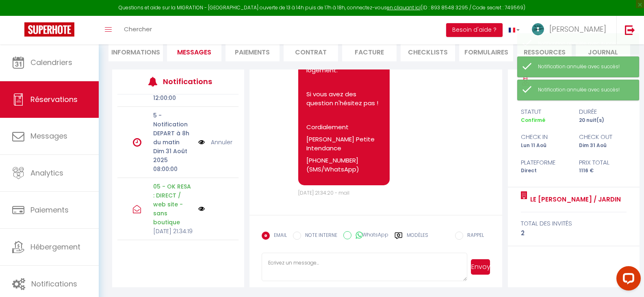
scroll to position [86, 0]
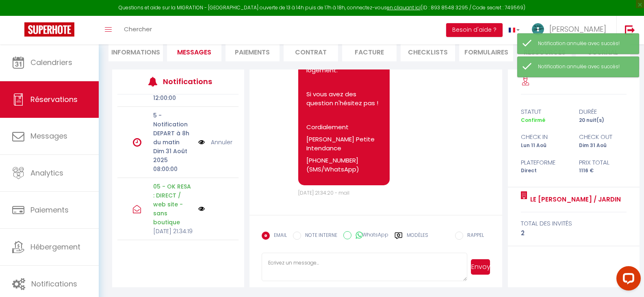
click at [221, 138] on link "Annuler" at bounding box center [222, 142] width 22 height 9
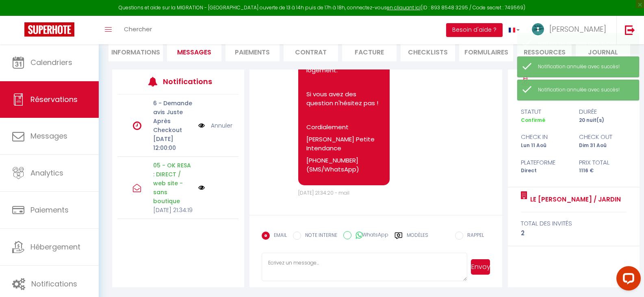
scroll to position [15, 0]
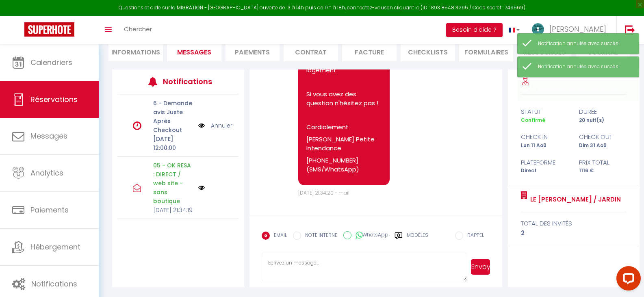
click at [221, 125] on link "Annuler" at bounding box center [222, 125] width 22 height 9
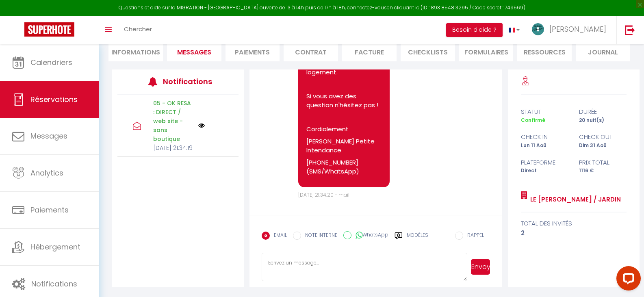
scroll to position [445, 0]
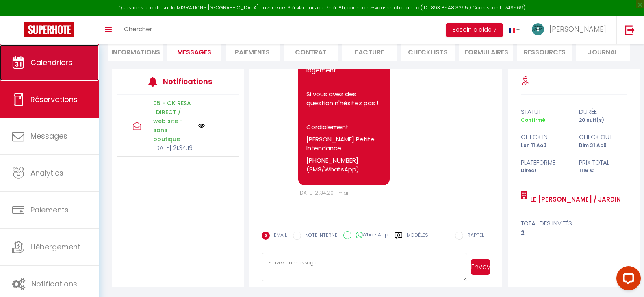
click at [44, 69] on link "Calendriers" at bounding box center [49, 62] width 99 height 37
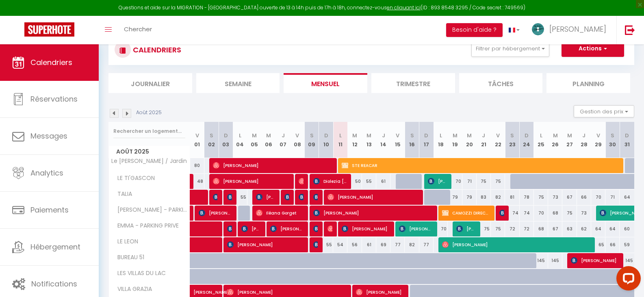
scroll to position [81, 0]
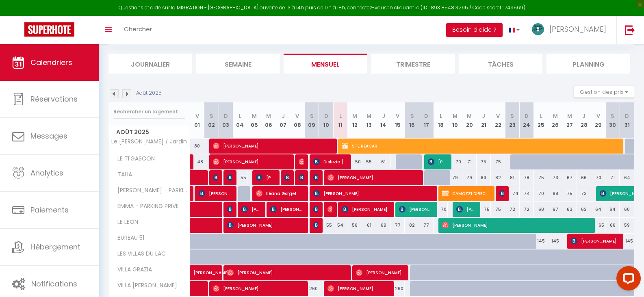
click at [125, 95] on img at bounding box center [126, 93] width 9 height 9
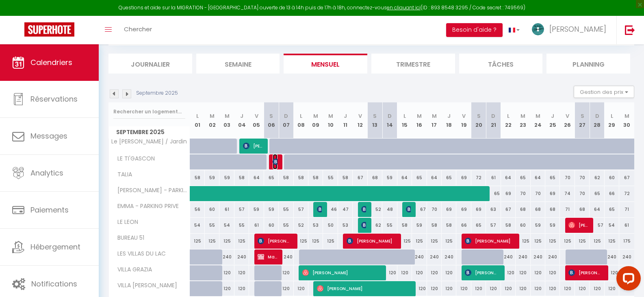
click at [275, 160] on img at bounding box center [275, 161] width 6 height 6
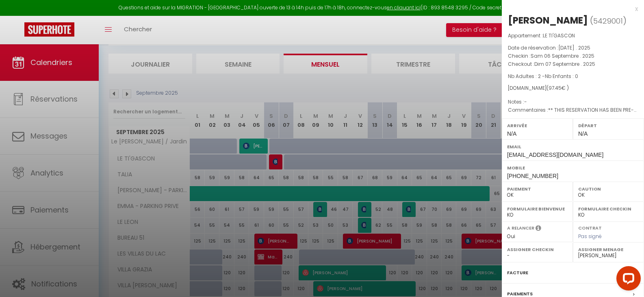
click at [402, 223] on div at bounding box center [322, 148] width 644 height 297
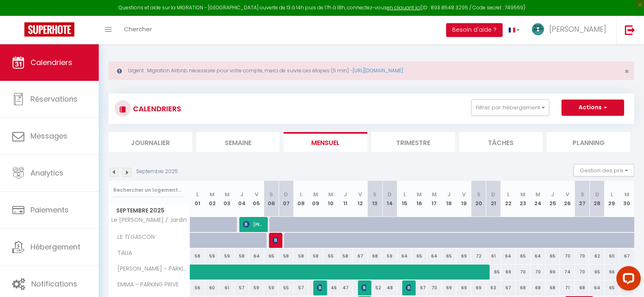
scroll to position [0, 0]
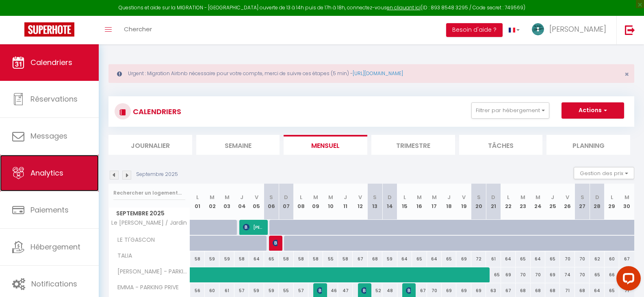
click at [45, 172] on span "Analytics" at bounding box center [46, 173] width 33 height 10
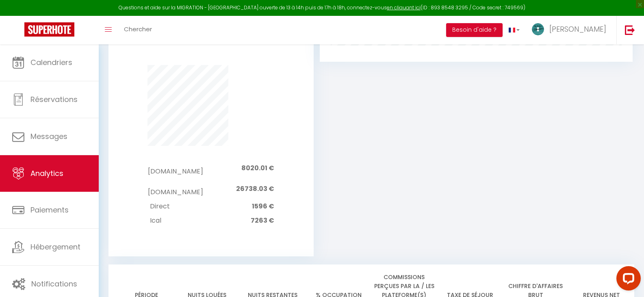
scroll to position [710, 0]
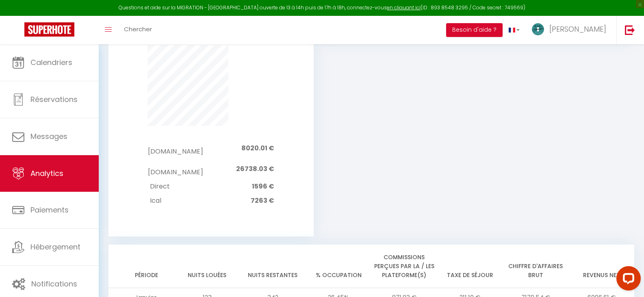
drag, startPoint x: 490, startPoint y: 140, endPoint x: 298, endPoint y: 99, distance: 196.2
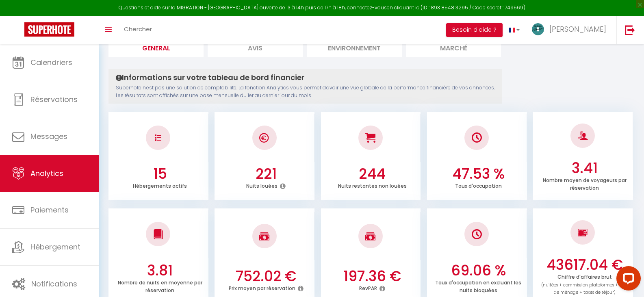
scroll to position [20, 0]
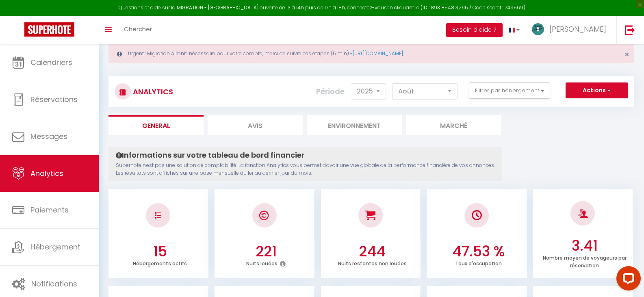
click at [374, 126] on li "Environnement" at bounding box center [354, 125] width 95 height 20
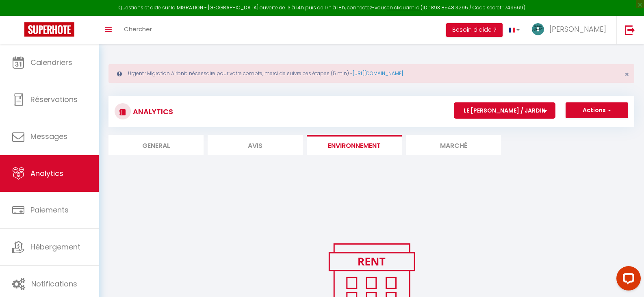
click at [450, 145] on li "Marché" at bounding box center [453, 145] width 95 height 20
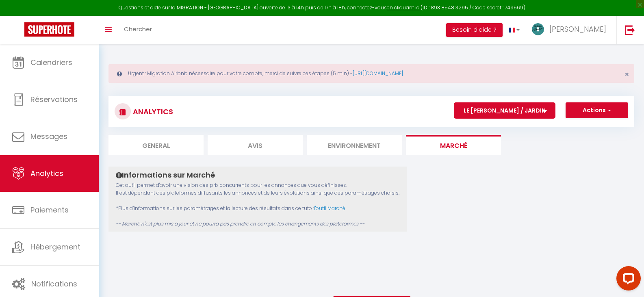
click at [134, 145] on li "General" at bounding box center [155, 145] width 95 height 20
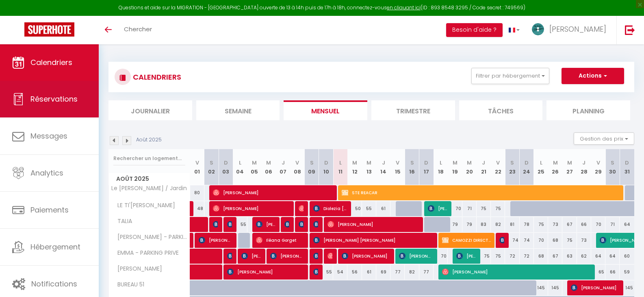
click at [50, 97] on span "Réservations" at bounding box center [53, 99] width 47 height 10
select select "not_cancelled"
